Goal: Task Accomplishment & Management: Manage account settings

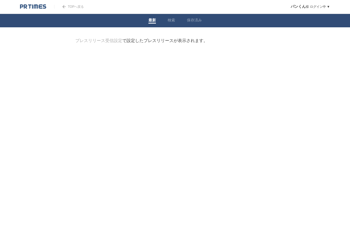
click at [110, 42] on link "プレスリリース受信設定" at bounding box center [98, 40] width 47 height 5
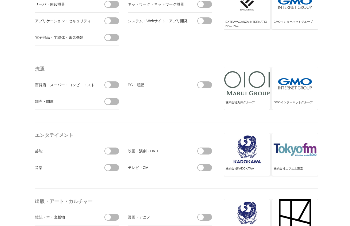
scroll to position [328, 0]
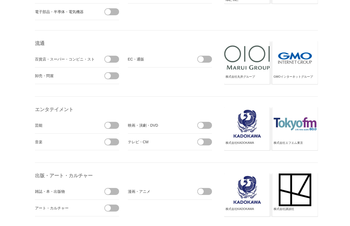
click at [211, 126] on span at bounding box center [206, 125] width 11 height 7
click at [0, 0] on input "checkbox" at bounding box center [0, 0] width 0 height 0
click at [111, 125] on span at bounding box center [113, 125] width 11 height 7
click at [0, 0] on input "checkbox" at bounding box center [0, 0] width 0 height 0
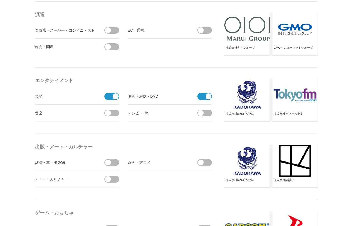
scroll to position [406, 0]
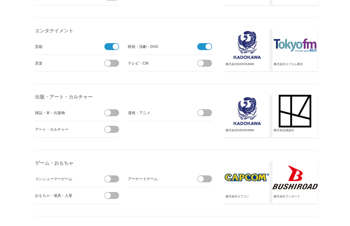
click at [117, 115] on span at bounding box center [113, 112] width 11 height 7
click at [0, 0] on input "checkbox" at bounding box center [0, 0] width 0 height 0
click at [210, 111] on span at bounding box center [206, 112] width 11 height 7
click at [0, 0] on input "checkbox" at bounding box center [0, 0] width 0 height 0
click at [110, 127] on span at bounding box center [113, 129] width 11 height 7
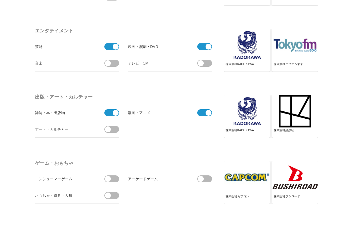
click at [0, 0] on input "checkbox" at bounding box center [0, 0] width 0 height 0
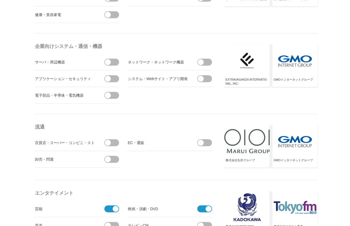
scroll to position [364, 0]
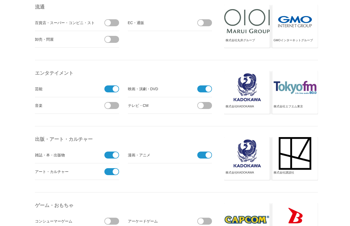
click at [116, 103] on span at bounding box center [113, 105] width 11 height 7
click at [0, 0] on input "checkbox" at bounding box center [0, 0] width 0 height 0
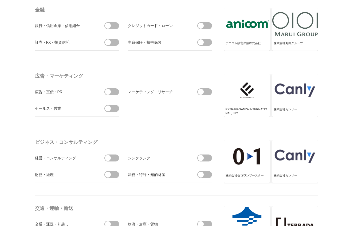
scroll to position [1476, 0]
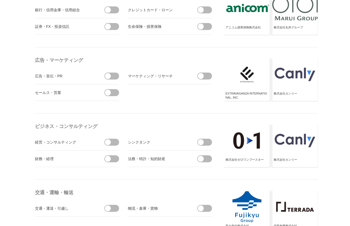
click at [210, 157] on span at bounding box center [206, 158] width 11 height 7
click at [0, 0] on input "checkbox" at bounding box center [0, 0] width 0 height 0
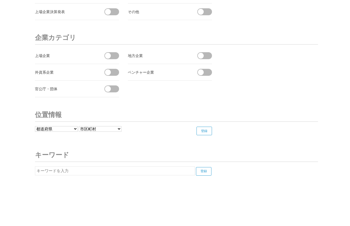
scroll to position [2007, 0]
select select "13"
select select "13101"
click at [204, 131] on input "登録" at bounding box center [204, 131] width 15 height 9
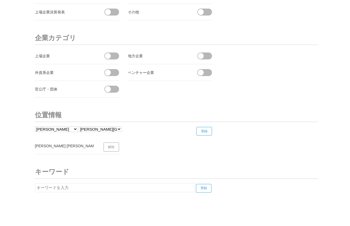
click at [136, 189] on input "text" at bounding box center [115, 187] width 160 height 9
type input "中国"
click at [200, 188] on input "登録" at bounding box center [203, 188] width 15 height 9
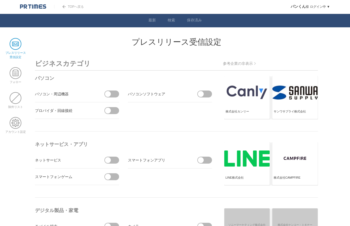
scroll to position [0, 0]
click at [14, 72] on span at bounding box center [16, 73] width 12 height 12
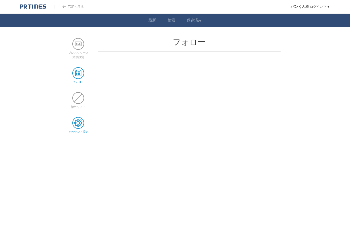
click at [81, 125] on span at bounding box center [78, 123] width 12 height 12
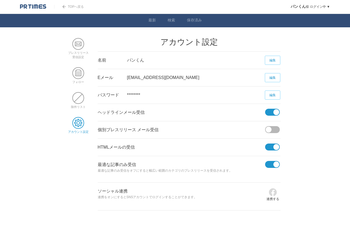
click at [73, 6] on link "TOPへ戻る" at bounding box center [69, 7] width 30 height 4
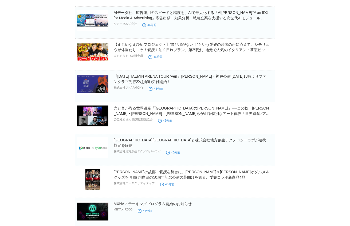
scroll to position [489, 0]
